Goal: Task Accomplishment & Management: Use online tool/utility

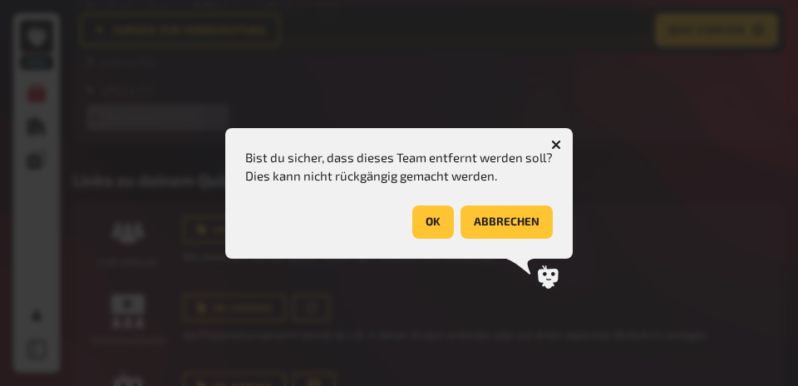
scroll to position [512, 0]
click at [436, 214] on button "OK" at bounding box center [433, 221] width 42 height 33
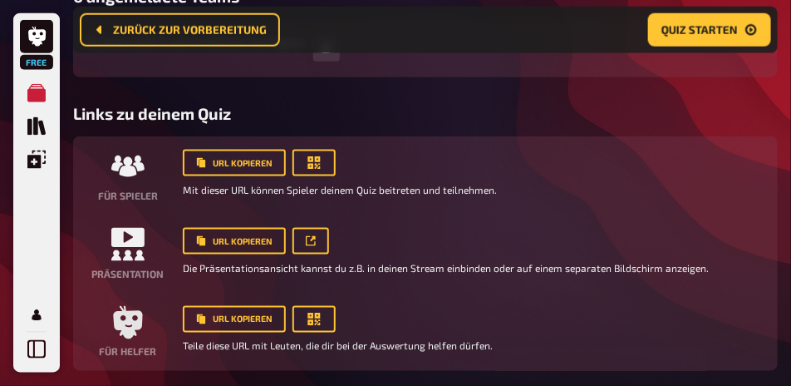
scroll to position [650, 0]
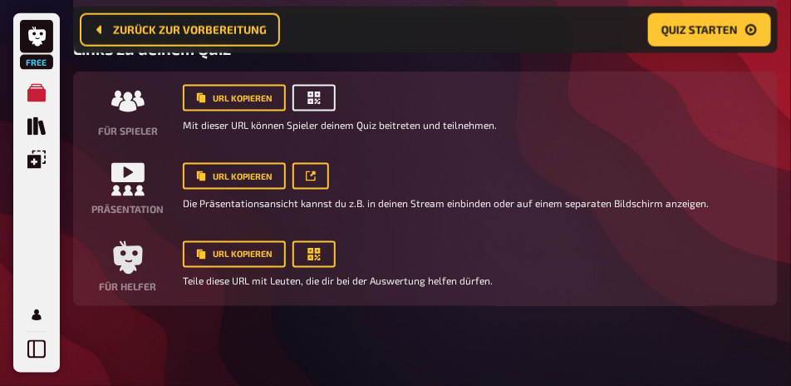
click at [321, 100] on icon "button" at bounding box center [314, 98] width 17 height 17
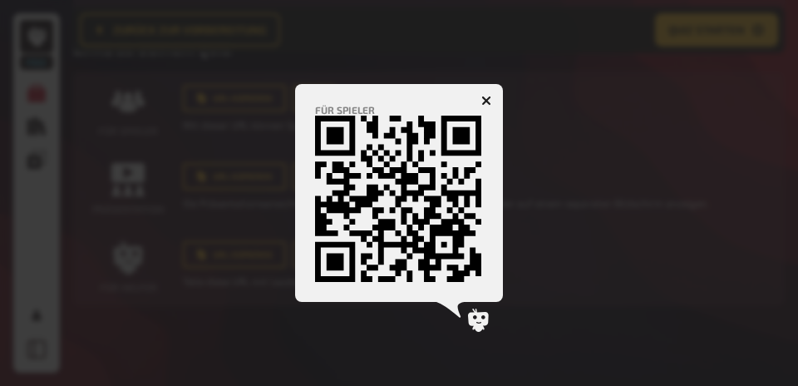
click at [487, 96] on icon "button" at bounding box center [487, 100] width 16 height 16
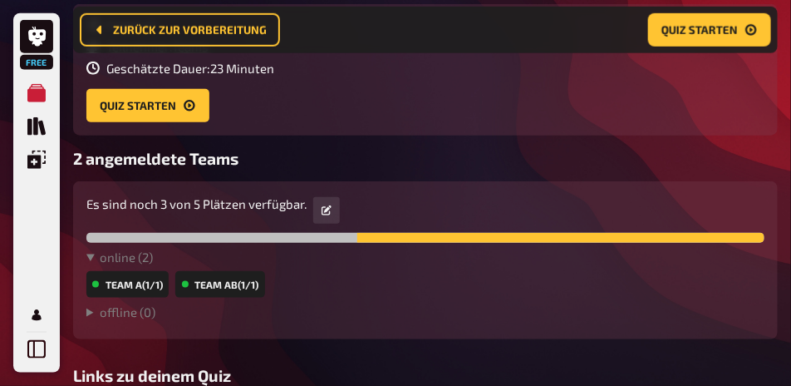
scroll to position [138, 0]
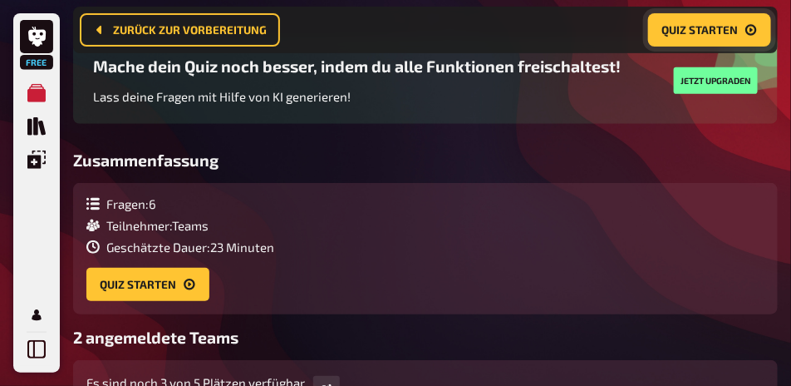
click at [676, 34] on span "Quiz starten" at bounding box center [699, 30] width 76 height 12
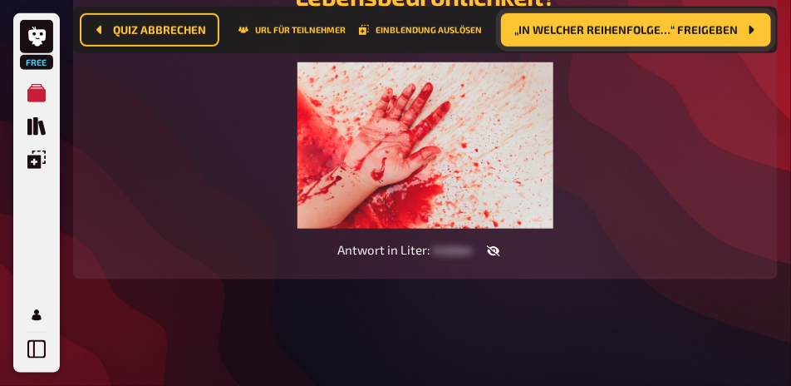
scroll to position [401, 0]
click at [656, 41] on button "„In welcher Reihenfolge…“ freigeben" at bounding box center [636, 29] width 270 height 33
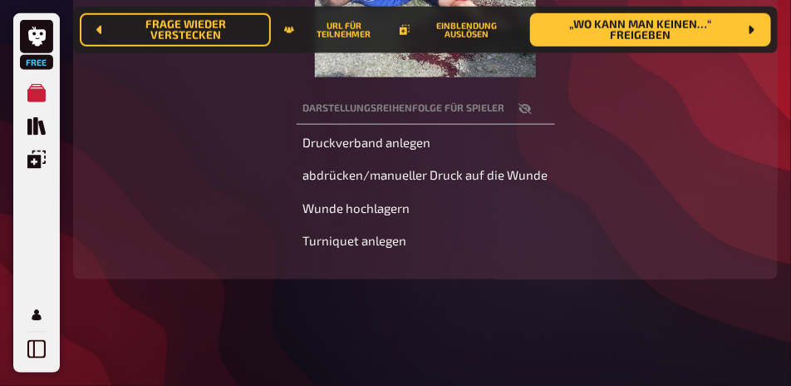
scroll to position [542, 0]
click at [684, 33] on span "„Wo kann man keinen…“ freigeben" at bounding box center [640, 30] width 194 height 22
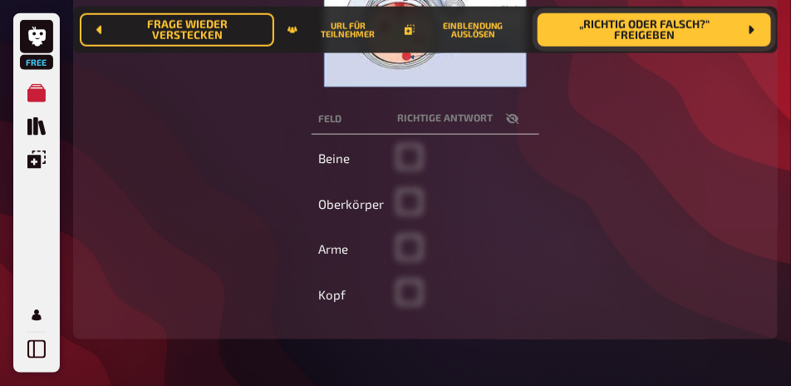
scroll to position [452, 0]
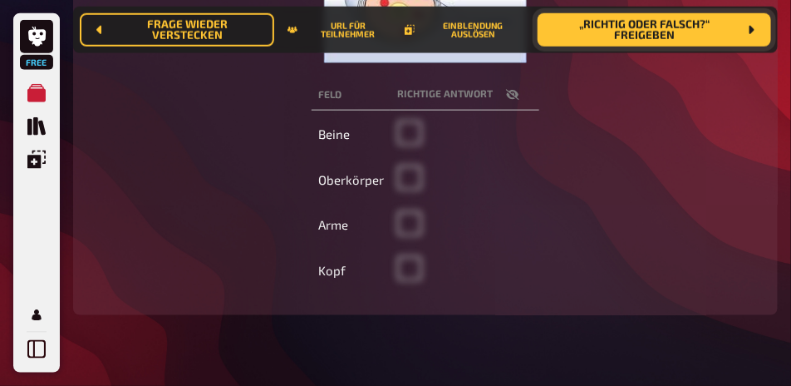
click at [675, 36] on span "„Richtig oder falsch?“ freigeben" at bounding box center [644, 30] width 187 height 22
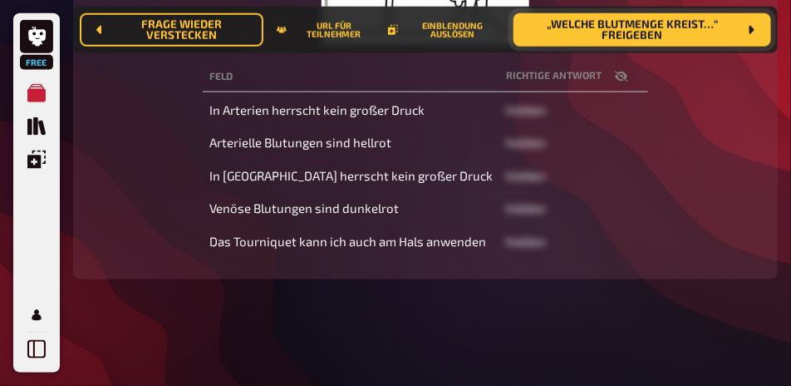
scroll to position [494, 0]
click at [678, 33] on span "„Welche Blutmenge kreist…“ freigeben" at bounding box center [632, 30] width 211 height 22
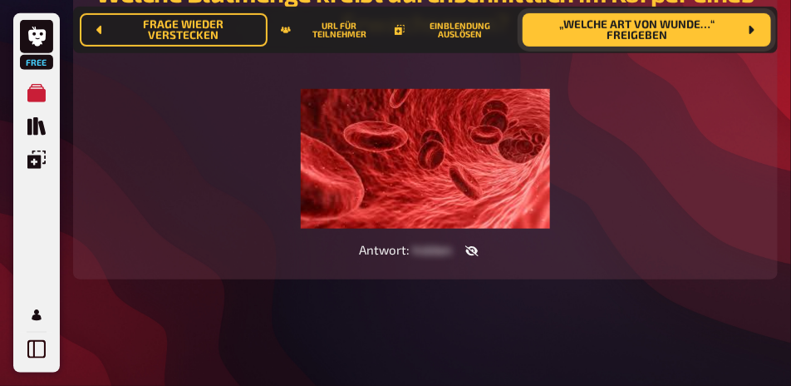
scroll to position [332, 0]
click at [681, 34] on span "„Welche Art von Wunde…“ freigeben" at bounding box center [637, 30] width 202 height 22
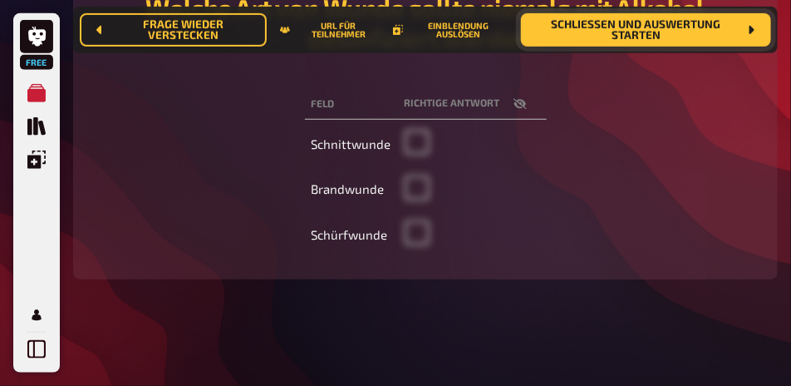
scroll to position [304, 0]
click at [631, 38] on span "Schließen und Auswertung starten" at bounding box center [636, 30] width 204 height 22
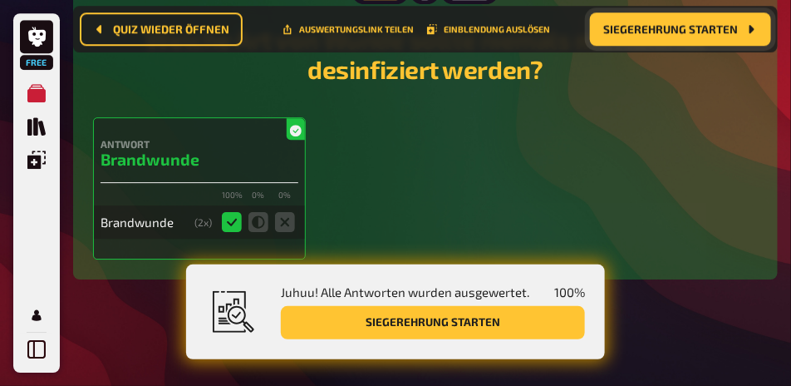
scroll to position [3301, 0]
click at [653, 32] on span "Siegerehrung starten" at bounding box center [670, 30] width 135 height 12
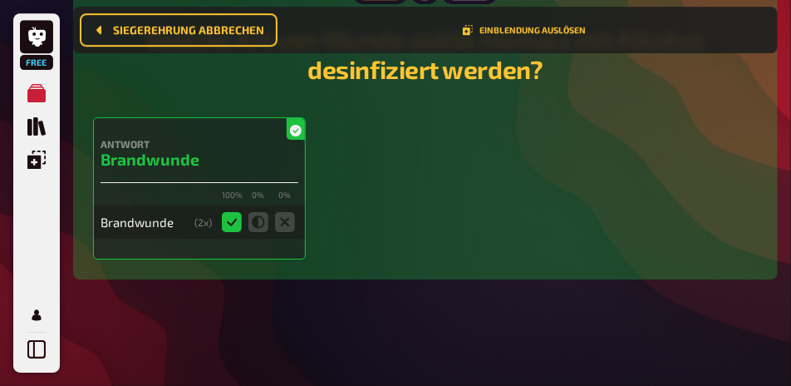
scroll to position [185, 0]
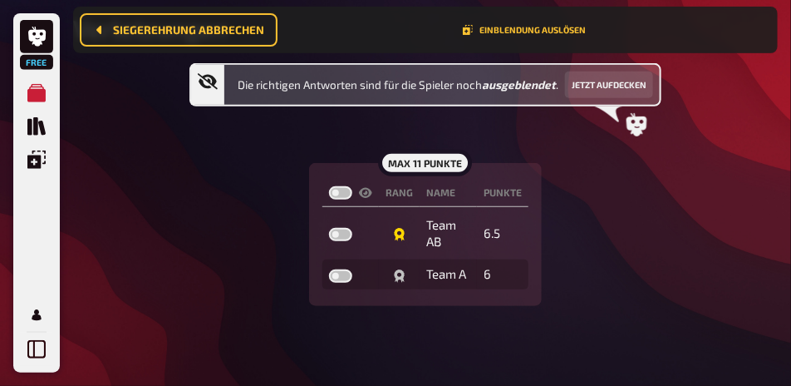
click at [344, 190] on label at bounding box center [340, 192] width 23 height 13
click at [329, 186] on input "checkbox" at bounding box center [328, 185] width 1 height 1
checkbox input "true"
